Goal: Task Accomplishment & Management: Manage account settings

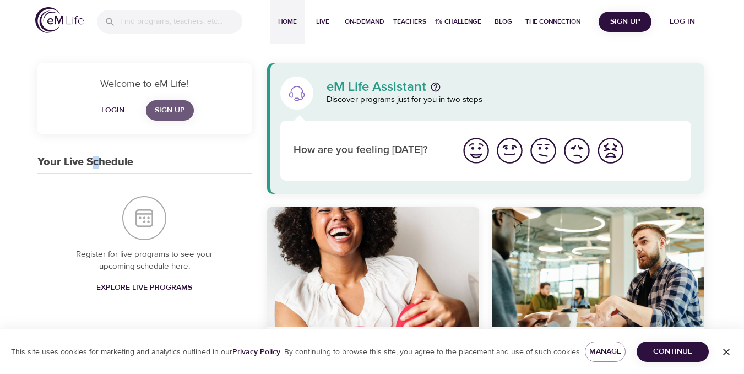
click at [175, 113] on span "Sign Up" at bounding box center [170, 110] width 30 height 14
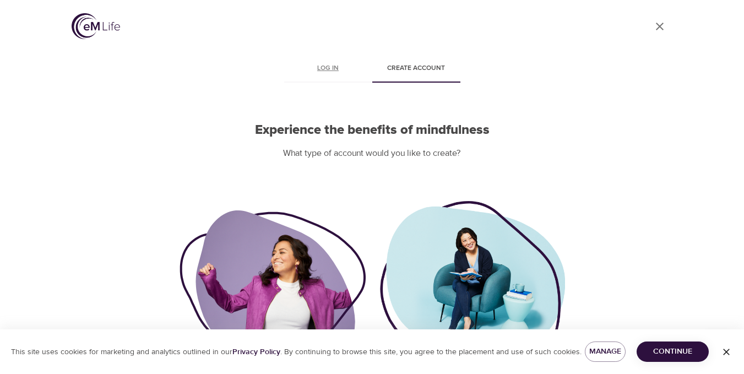
click at [324, 67] on span "Log in" at bounding box center [328, 69] width 75 height 12
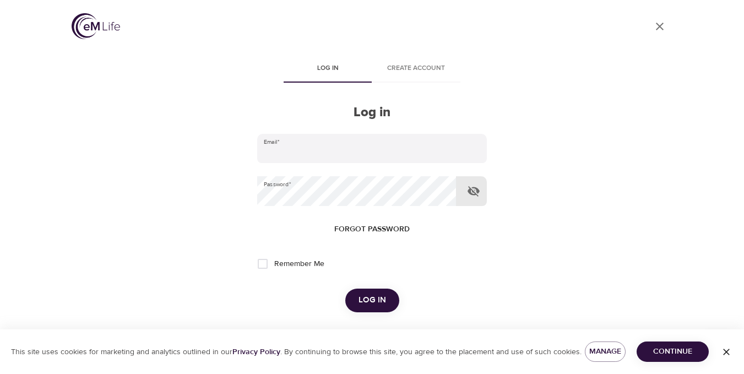
type input "[EMAIL_ADDRESS][DOMAIN_NAME]"
click at [472, 193] on icon "button" at bounding box center [473, 190] width 13 height 13
click at [260, 265] on input "Remember Me" at bounding box center [262, 263] width 23 height 23
checkbox input "true"
click at [366, 295] on span "Log in" at bounding box center [372, 300] width 28 height 14
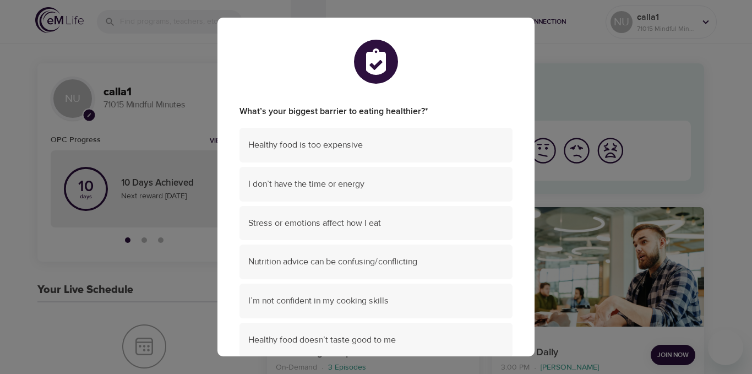
click at [555, 99] on div "What’s your biggest barrier to eating healthier? * Healthy food is too expensiv…" at bounding box center [376, 187] width 752 height 374
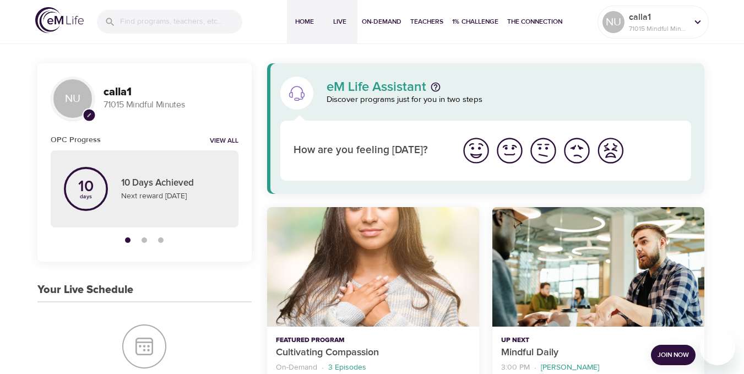
click at [338, 19] on span "Live" at bounding box center [339, 22] width 26 height 12
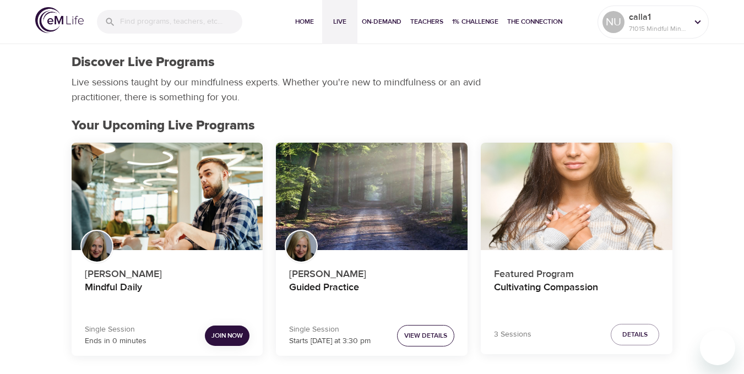
click at [417, 337] on span "View Details" at bounding box center [425, 336] width 43 height 12
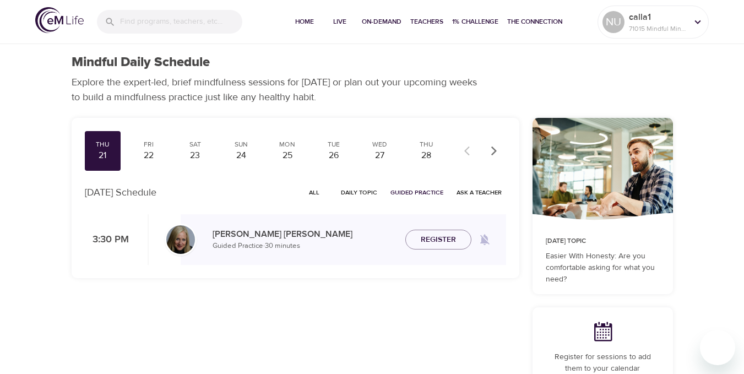
checkbox input "true"
click at [443, 232] on span "Join Now" at bounding box center [438, 233] width 39 height 14
